Goal: Information Seeking & Learning: Compare options

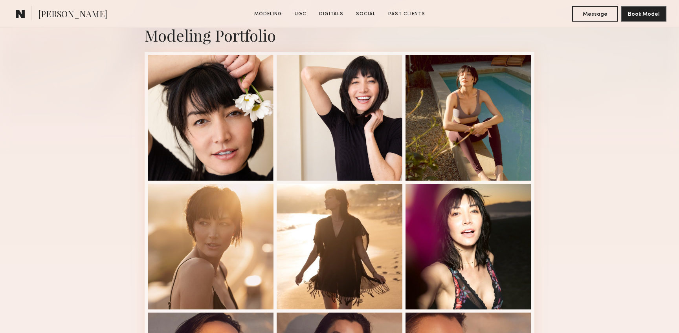
scroll to position [219, 0]
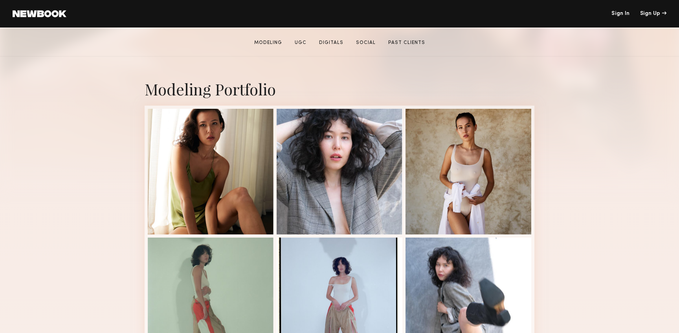
scroll to position [198, 0]
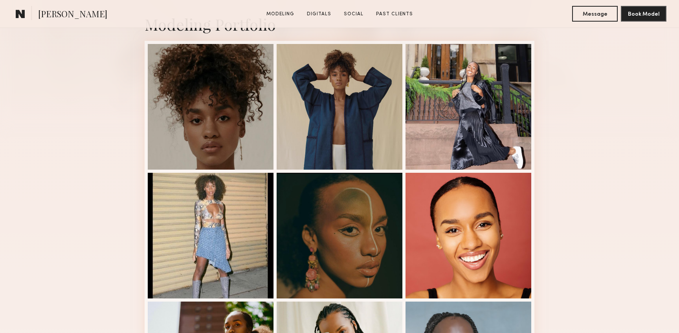
scroll to position [232, 0]
